Goal: Find specific page/section: Find specific page/section

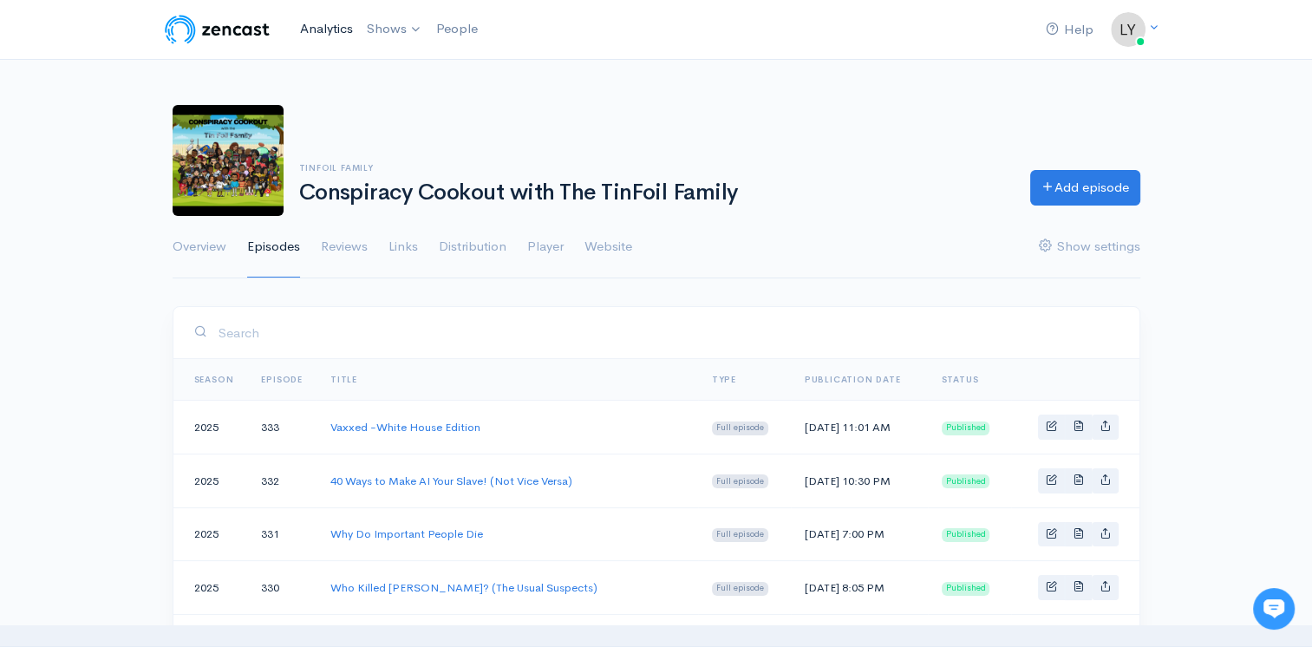
click at [309, 24] on link "Analytics" at bounding box center [326, 28] width 67 height 37
